Goal: Transaction & Acquisition: Purchase product/service

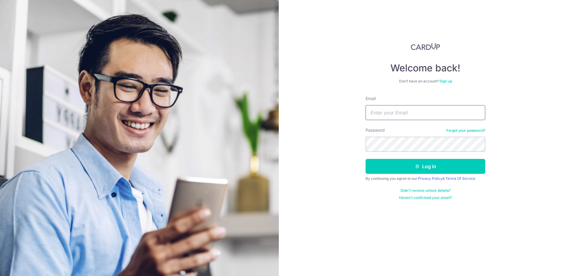
click at [375, 112] on input "Email" at bounding box center [425, 112] width 120 height 15
type input "[EMAIL_ADDRESS][DOMAIN_NAME]"
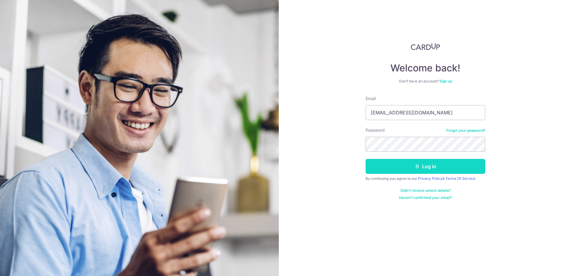
click at [429, 164] on button "Log in" at bounding box center [425, 166] width 120 height 15
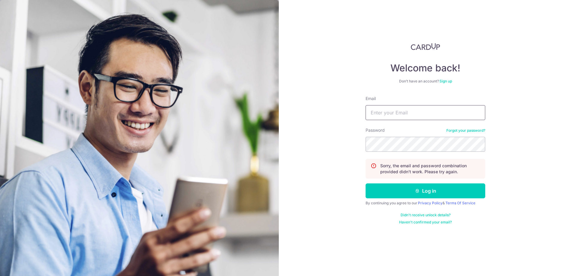
click at [400, 115] on input "Email" at bounding box center [425, 112] width 120 height 15
click at [436, 115] on input "gongchen.luo@gmail.co" at bounding box center [425, 112] width 120 height 15
type input "gongchen.luo@gmail.com"
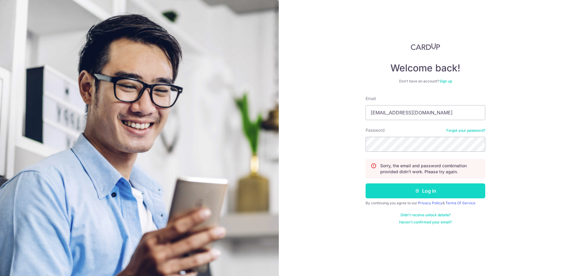
click at [421, 187] on button "Log in" at bounding box center [425, 191] width 120 height 15
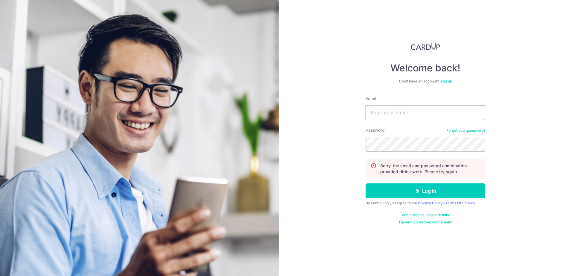
click at [407, 114] on input "Email" at bounding box center [425, 112] width 120 height 15
type input "[EMAIL_ADDRESS][DOMAIN_NAME]"
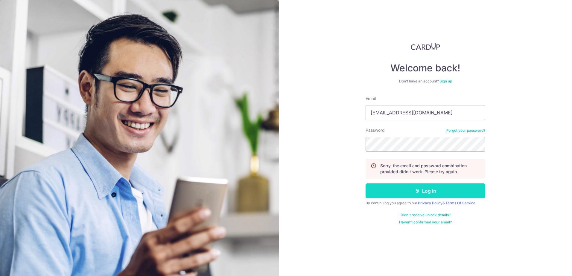
click at [409, 190] on button "Log in" at bounding box center [425, 191] width 120 height 15
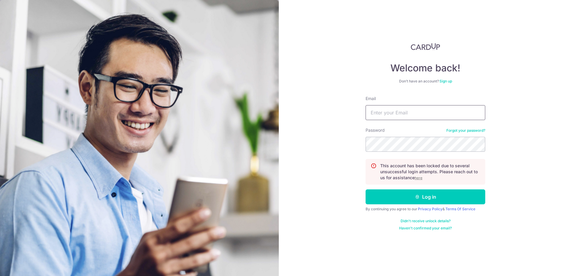
click at [385, 111] on input "Email" at bounding box center [425, 112] width 120 height 15
type input "B"
type input "o"
type input "[EMAIL_ADDRESS][DOMAIN_NAME]"
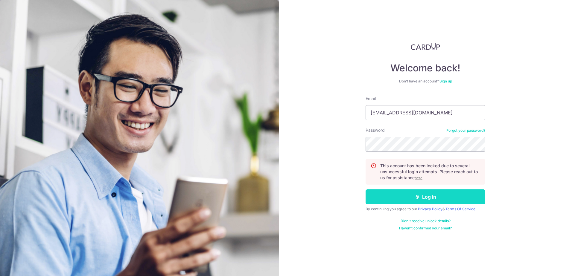
click at [420, 197] on button "Log in" at bounding box center [425, 197] width 120 height 15
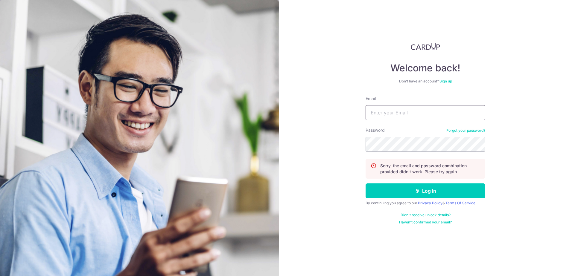
click at [385, 113] on input "Email" at bounding box center [425, 112] width 120 height 15
type input "gongchen.luo@gmail.com"
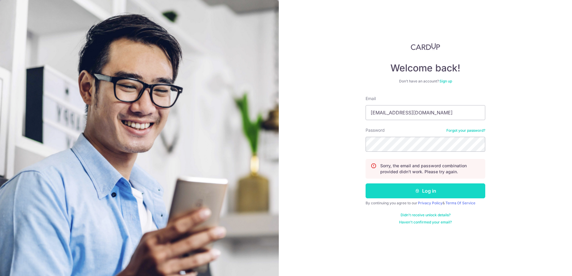
click at [401, 193] on button "Log in" at bounding box center [425, 191] width 120 height 15
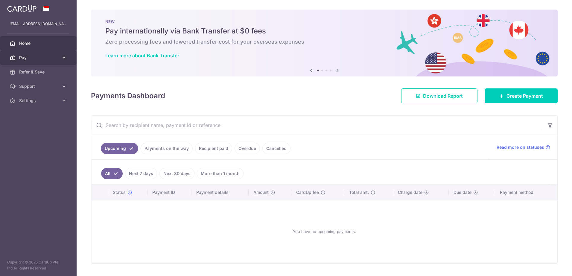
click at [38, 57] on span "Pay" at bounding box center [38, 58] width 39 height 6
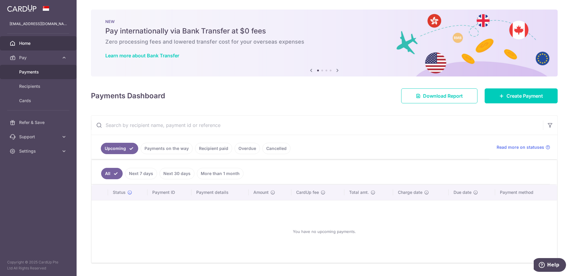
click at [35, 72] on span "Payments" at bounding box center [38, 72] width 39 height 6
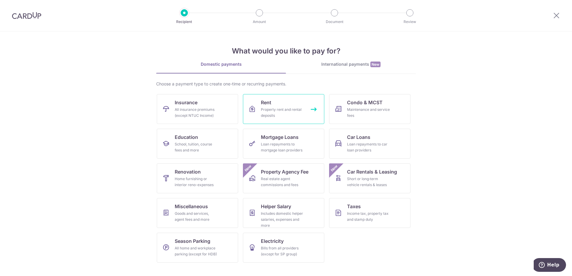
click at [269, 108] on div "Property rent and rental deposits" at bounding box center [282, 113] width 43 height 12
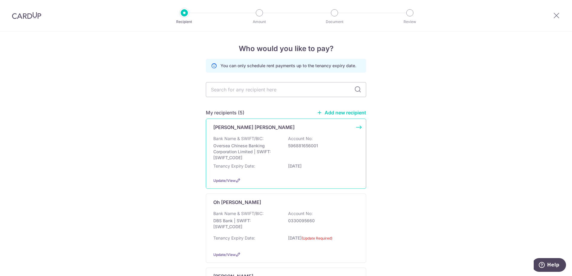
click at [317, 140] on div "Bank Name & SWIFT/BIC: Oversea Chinese Banking Corporation Limited | SWIFT: OCB…" at bounding box center [285, 148] width 145 height 25
click at [237, 181] on icon at bounding box center [238, 180] width 5 height 5
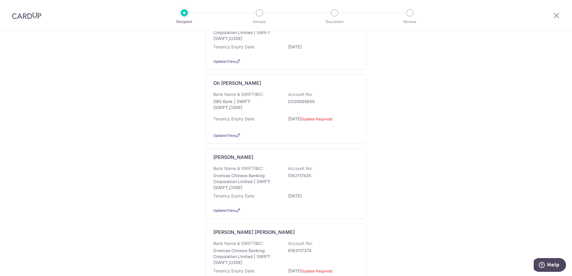
scroll to position [120, 0]
click at [236, 135] on icon at bounding box center [238, 135] width 5 height 5
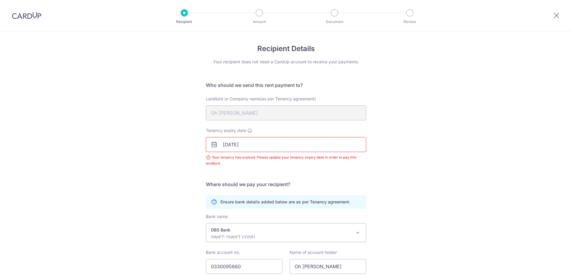
scroll to position [46, 0]
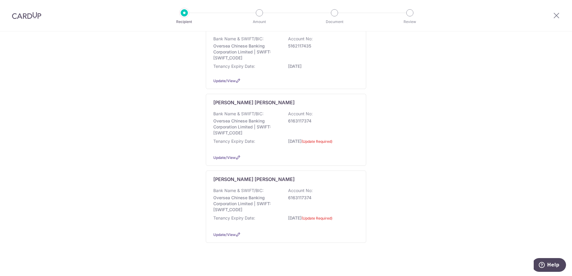
scroll to position [254, 0]
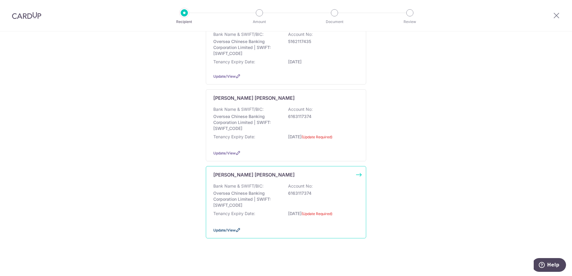
click at [236, 229] on icon at bounding box center [238, 230] width 5 height 5
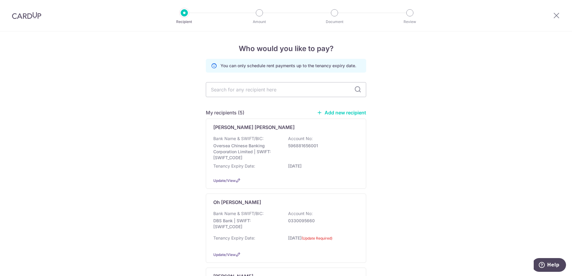
click at [214, 65] on icon at bounding box center [214, 66] width 6 height 6
click at [157, 108] on div "Who would you like to pay? You can only schedule rent payments up to the tenanc…" at bounding box center [286, 280] width 572 height 498
